Goal: Task Accomplishment & Management: Complete application form

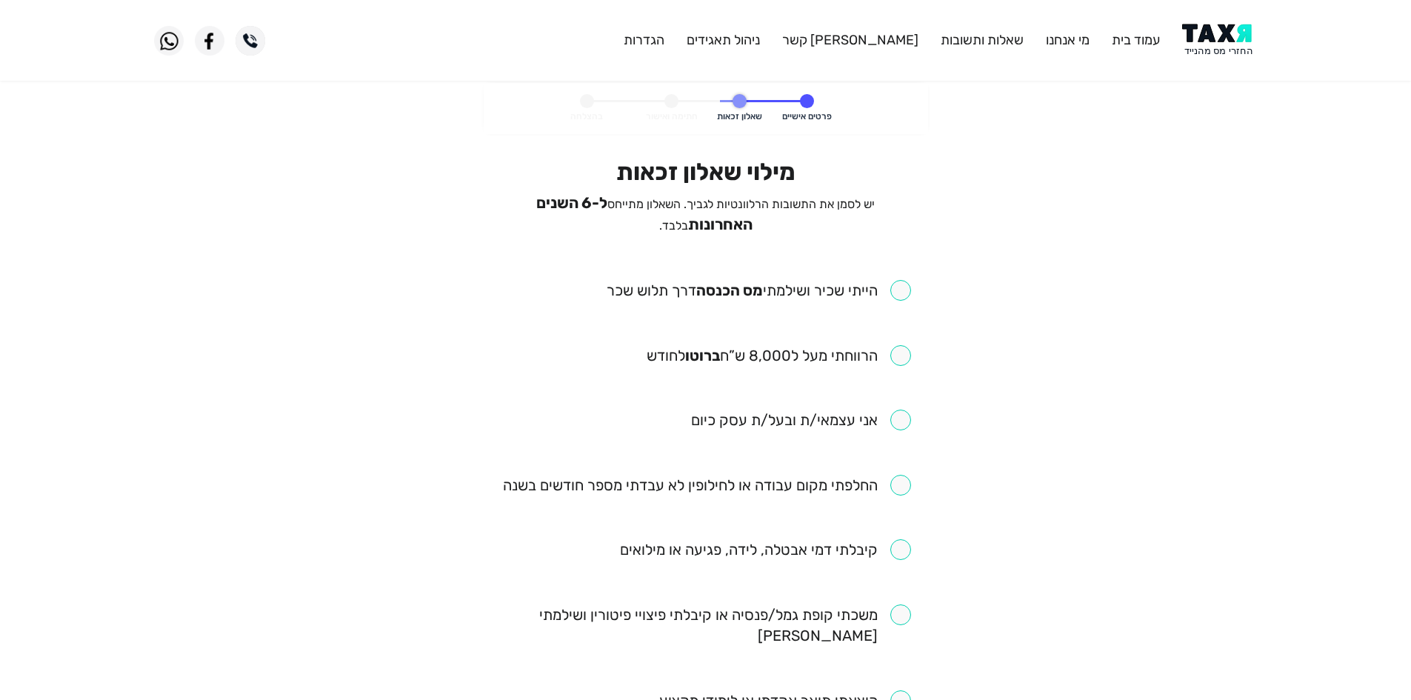
click at [899, 285] on input "checkbox" at bounding box center [759, 290] width 304 height 21
checkbox input "true"
click at [888, 345] on input "checkbox" at bounding box center [779, 355] width 264 height 21
click at [885, 345] on input "checkbox" at bounding box center [779, 355] width 264 height 21
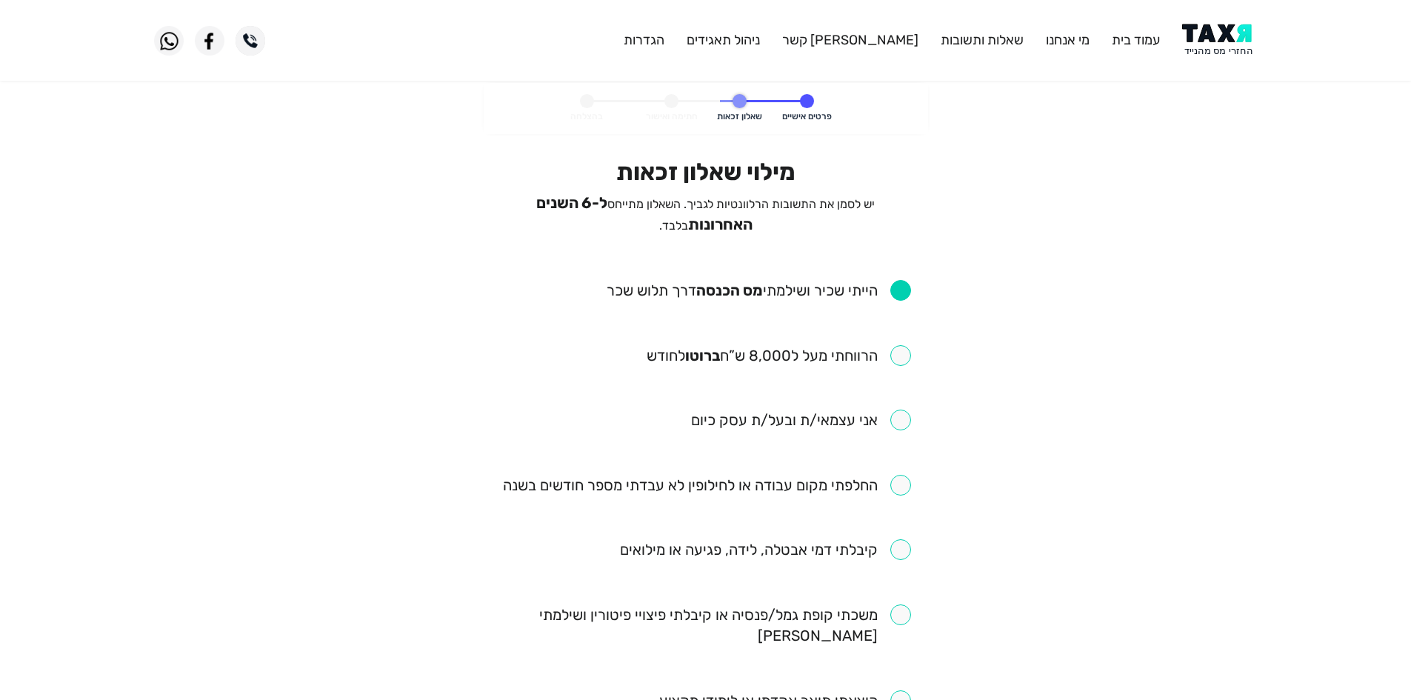
click at [838, 359] on input "checkbox" at bounding box center [779, 355] width 264 height 21
checkbox input "true"
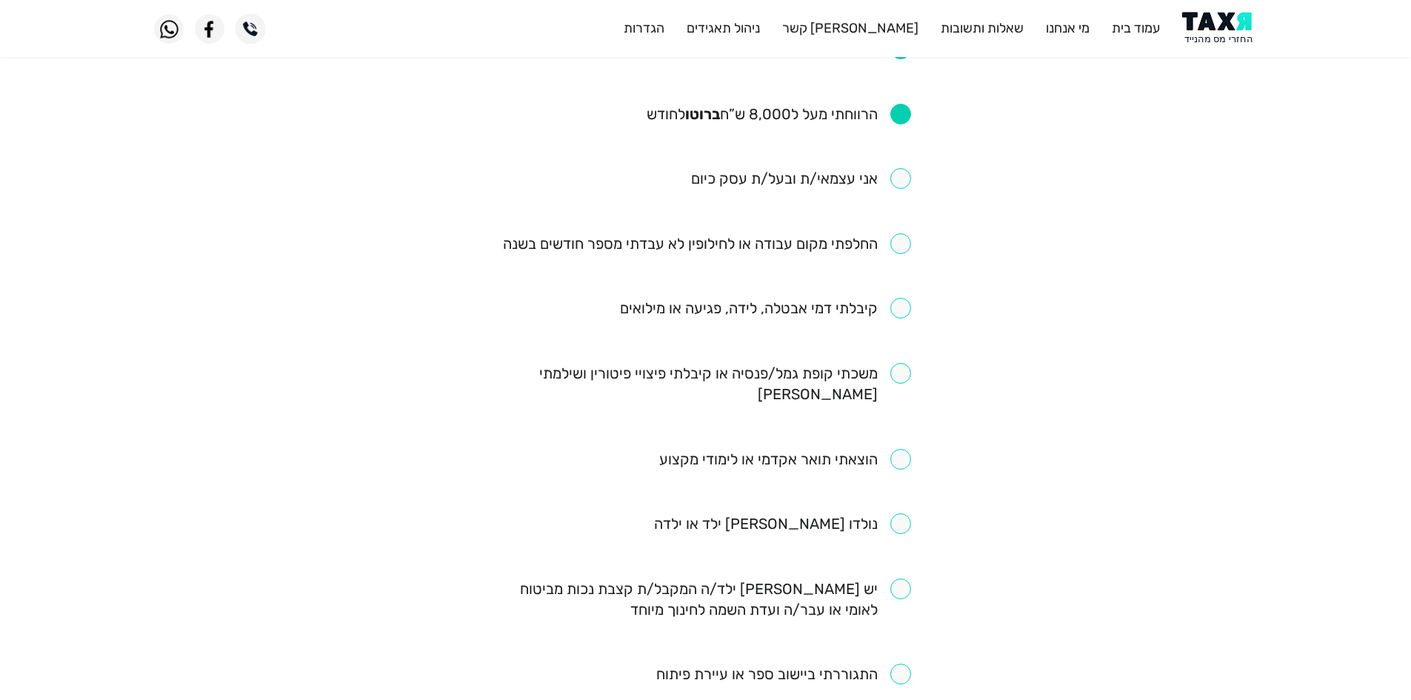
scroll to position [74, 0]
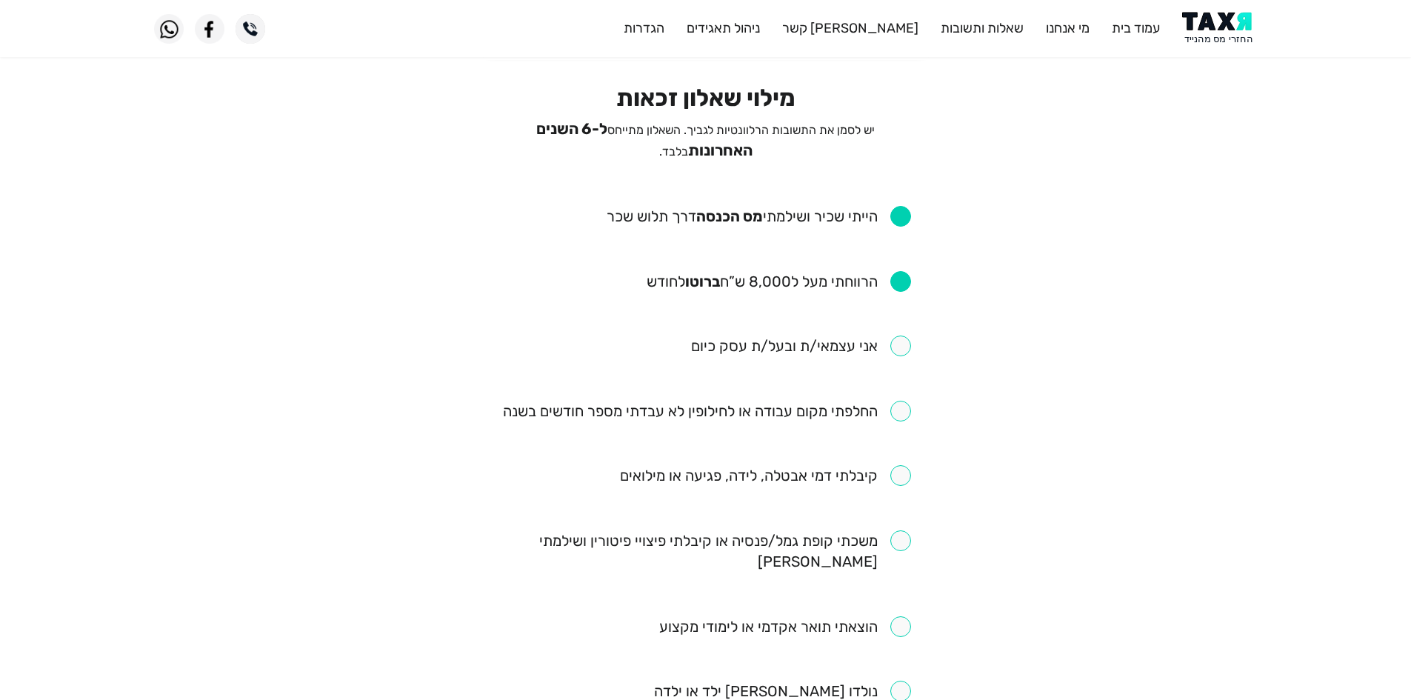
click at [881, 424] on ul "הייתי שכיר ושילמתי [PERSON_NAME] הכנסה דרך תלוש שכר הרווחתי מעל ל8,000 ש”ח ברוט…" at bounding box center [706, 712] width 410 height 1013
click at [878, 418] on ul "הייתי שכיר ושילמתי [PERSON_NAME] הכנסה דרך תלוש שכר הרווחתי מעל ל8,000 ש”ח ברוט…" at bounding box center [706, 712] width 410 height 1013
click at [854, 404] on input "checkbox" at bounding box center [707, 411] width 408 height 21
checkbox input "true"
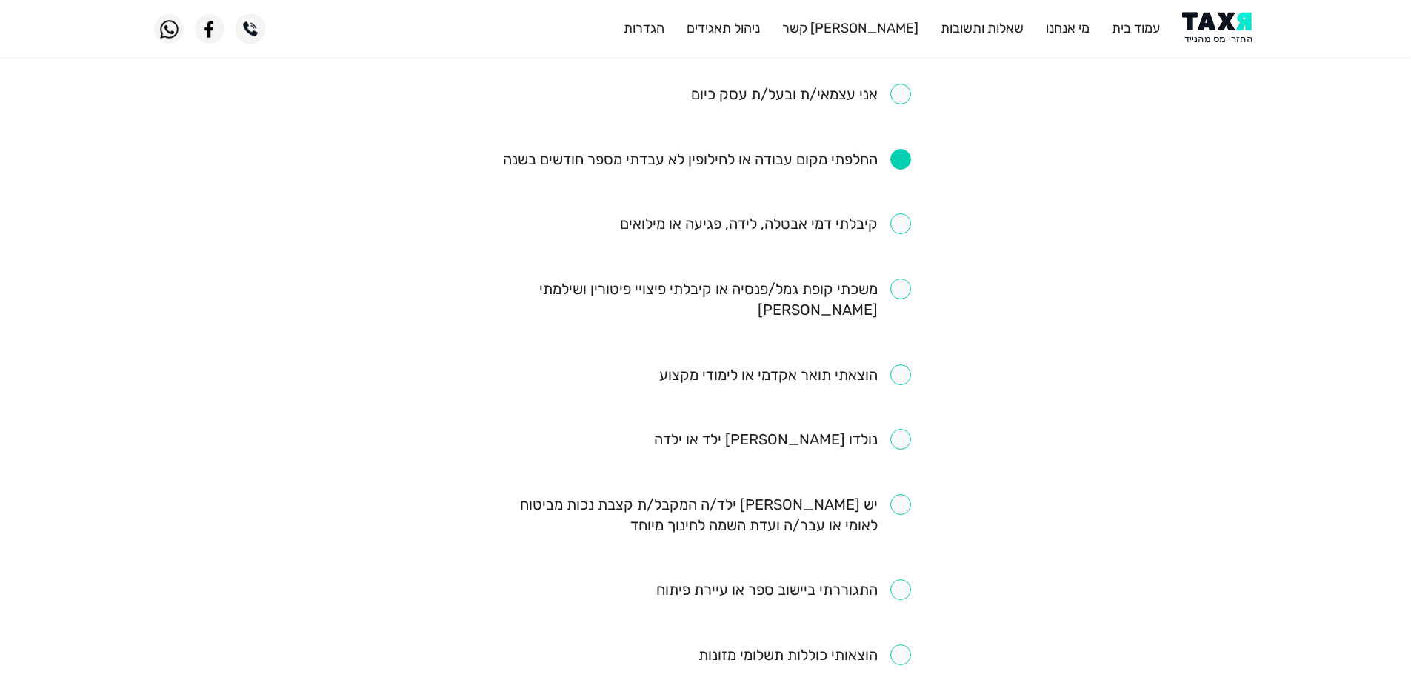
scroll to position [222, 0]
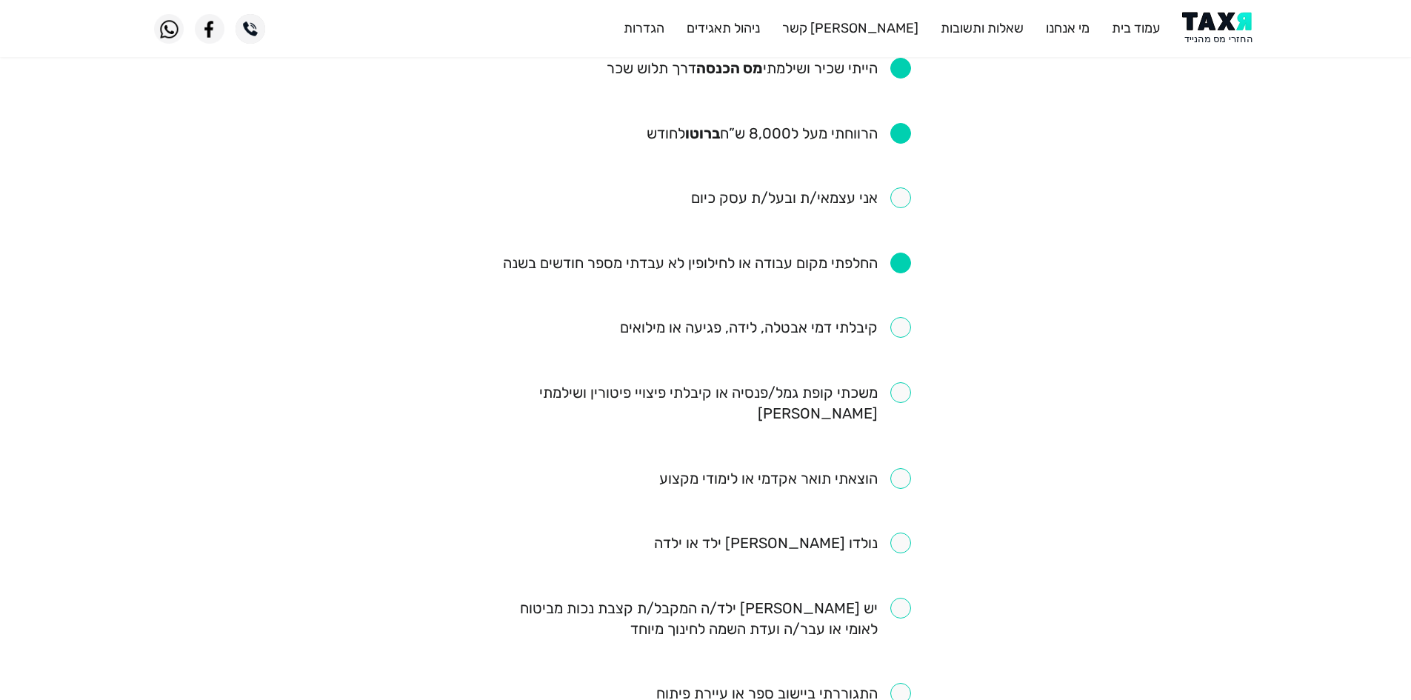
click at [903, 331] on input "checkbox" at bounding box center [765, 327] width 291 height 21
checkbox input "true"
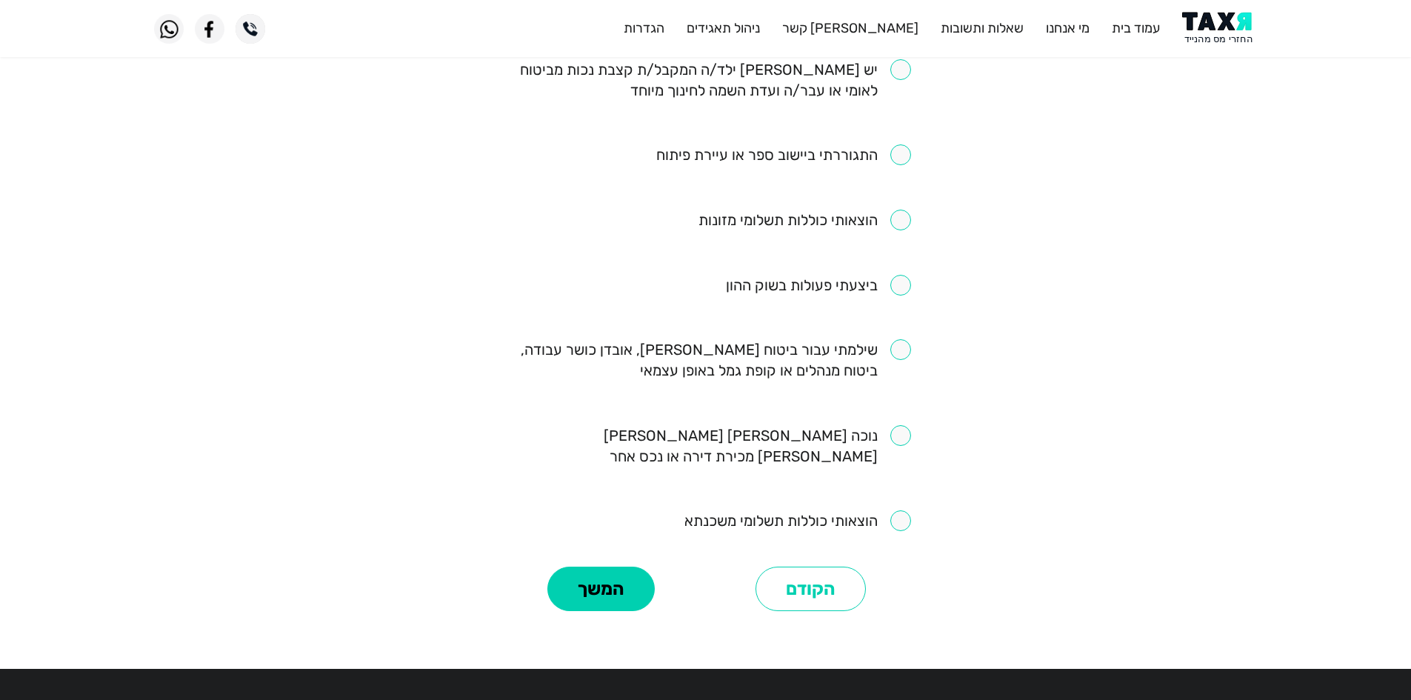
scroll to position [780, 0]
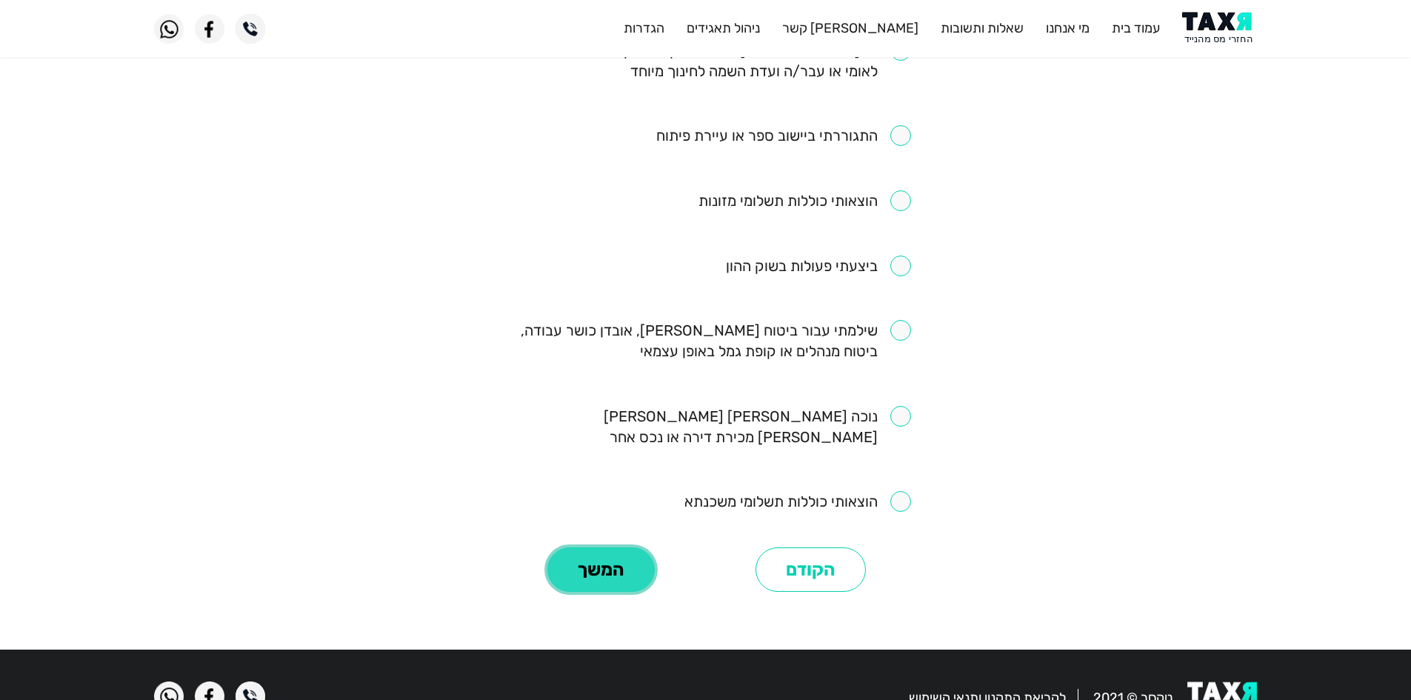
click at [620, 547] on button "המשך" at bounding box center [600, 569] width 107 height 44
